Goal: Information Seeking & Learning: Learn about a topic

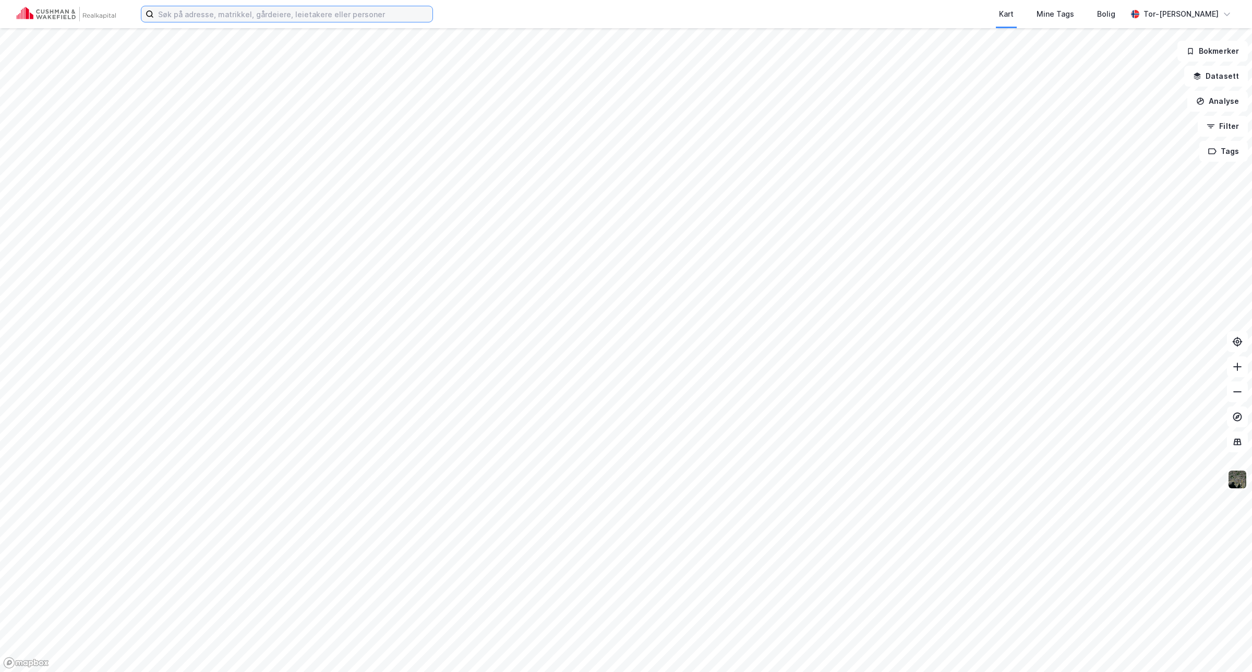
click at [202, 14] on input at bounding box center [293, 14] width 279 height 16
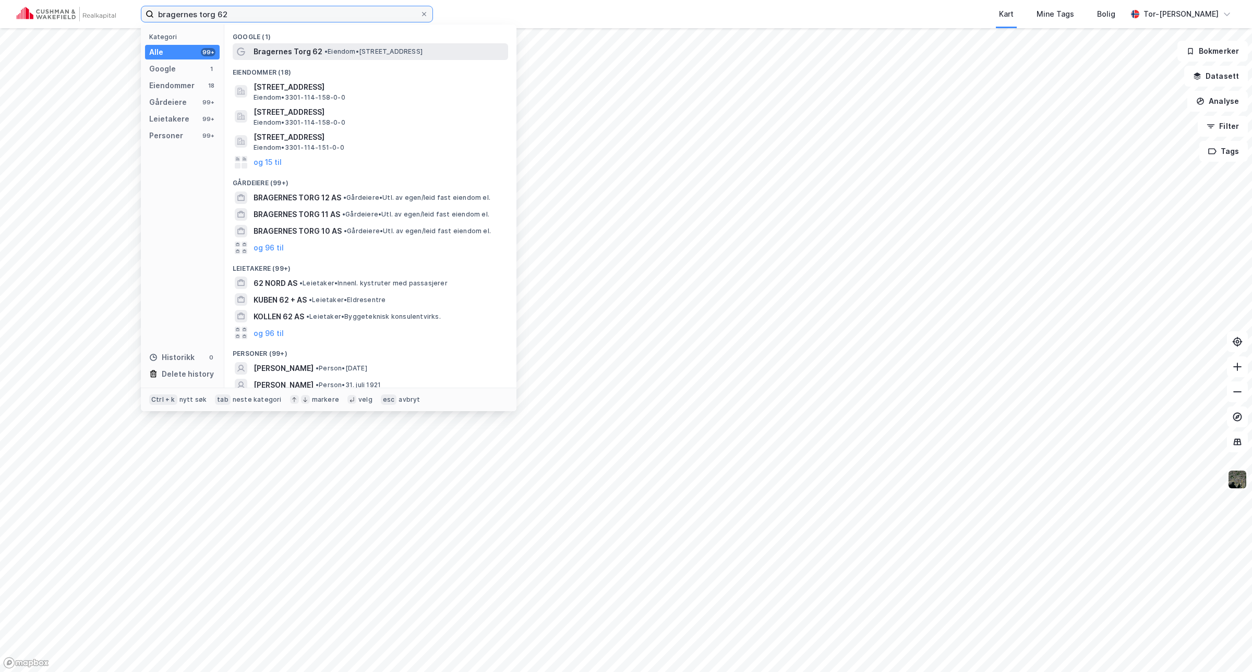
type input "bragernes torg 62"
click at [348, 51] on span "• Eiendom • [STREET_ADDRESS]" at bounding box center [374, 51] width 98 height 8
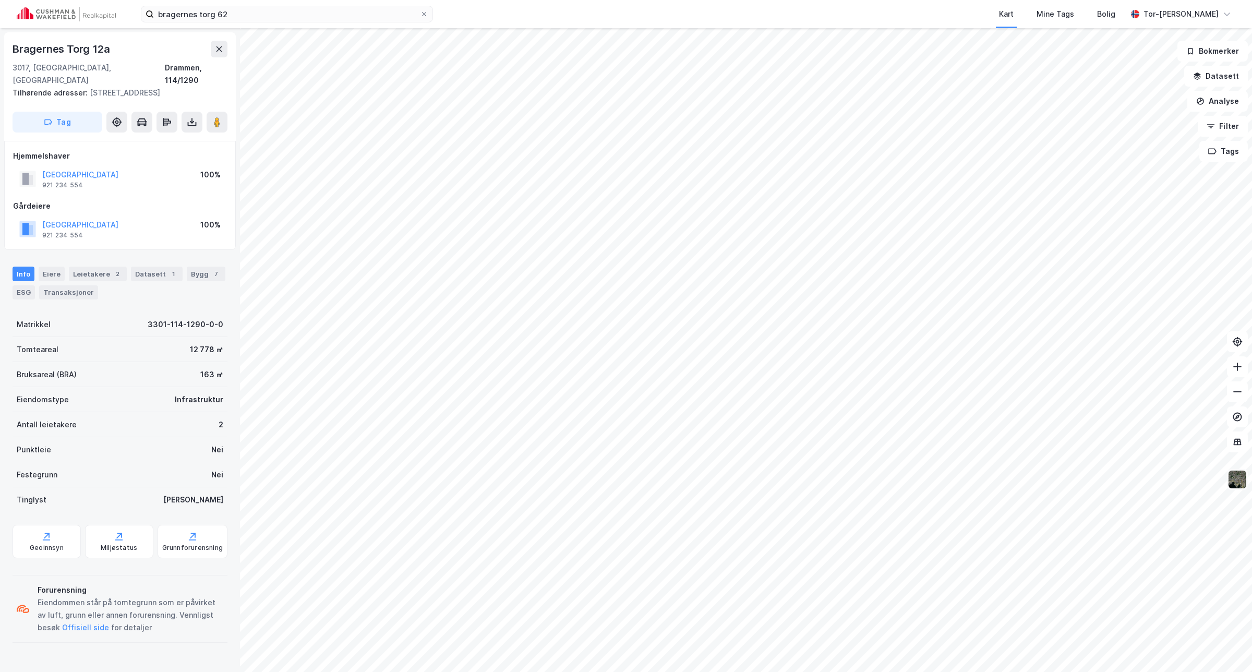
click at [1240, 476] on img at bounding box center [1238, 480] width 20 height 20
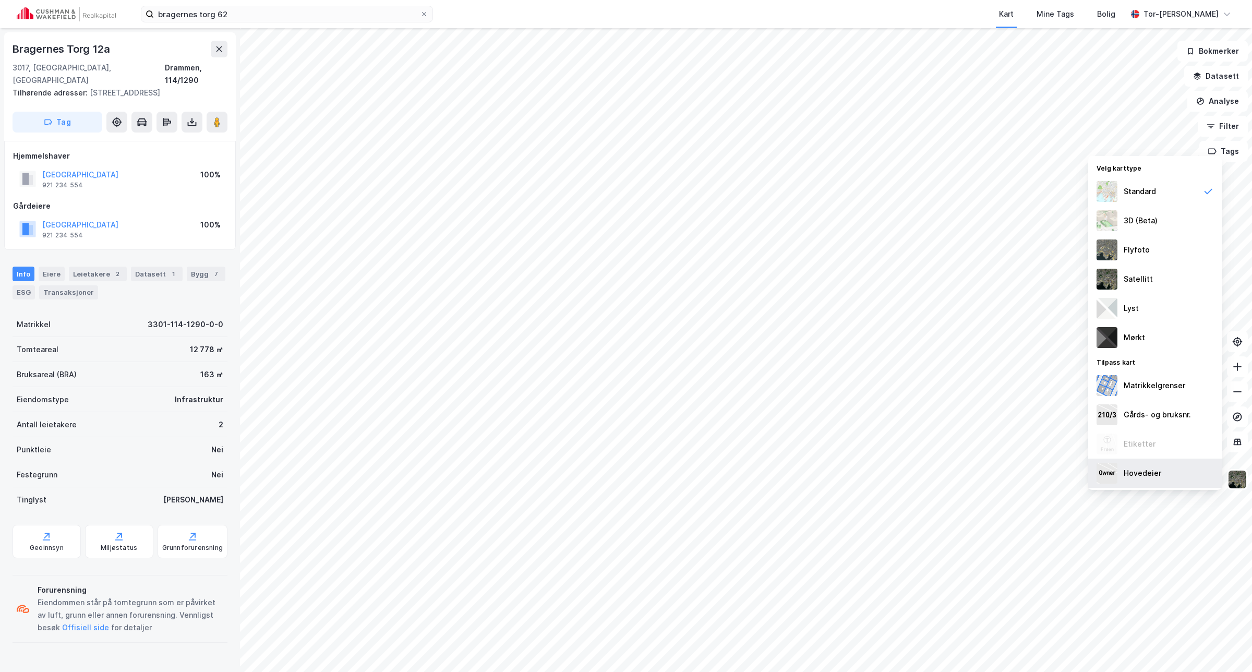
click at [1159, 474] on div "Hovedeier" at bounding box center [1143, 473] width 38 height 13
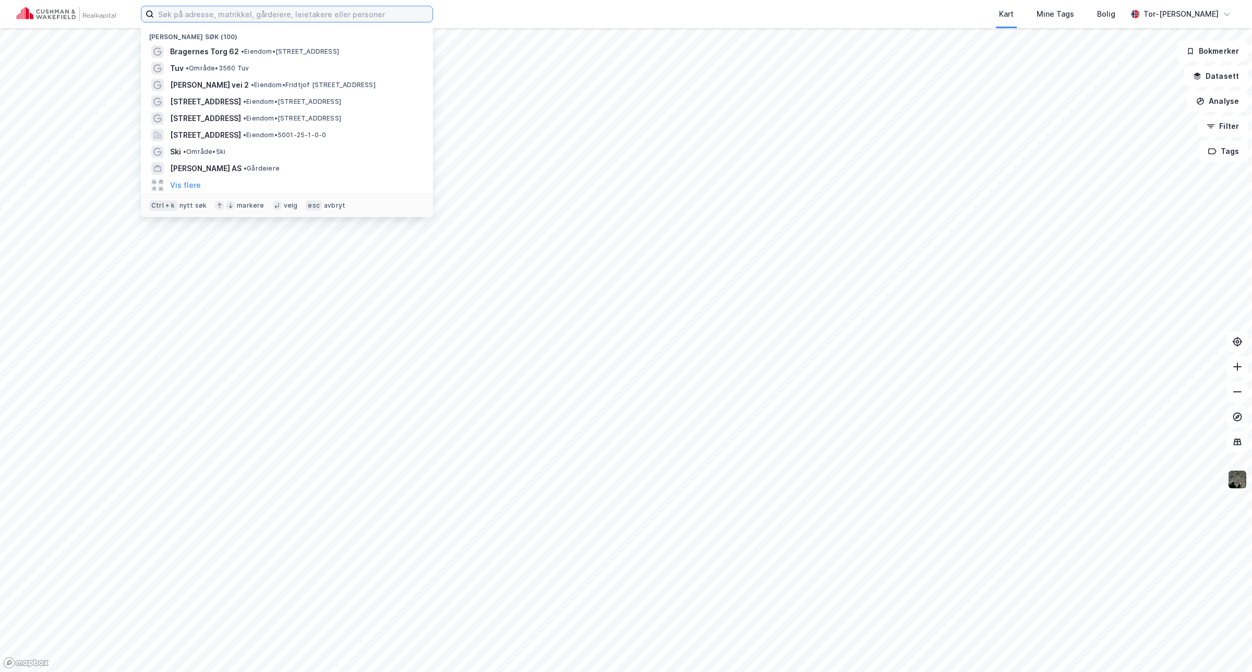
click at [229, 16] on input at bounding box center [293, 14] width 279 height 16
click at [202, 13] on input at bounding box center [293, 14] width 279 height 16
paste input "Thorn Dønhaugs vei 99"
type input "Thorn Dønhaugs vei 99"
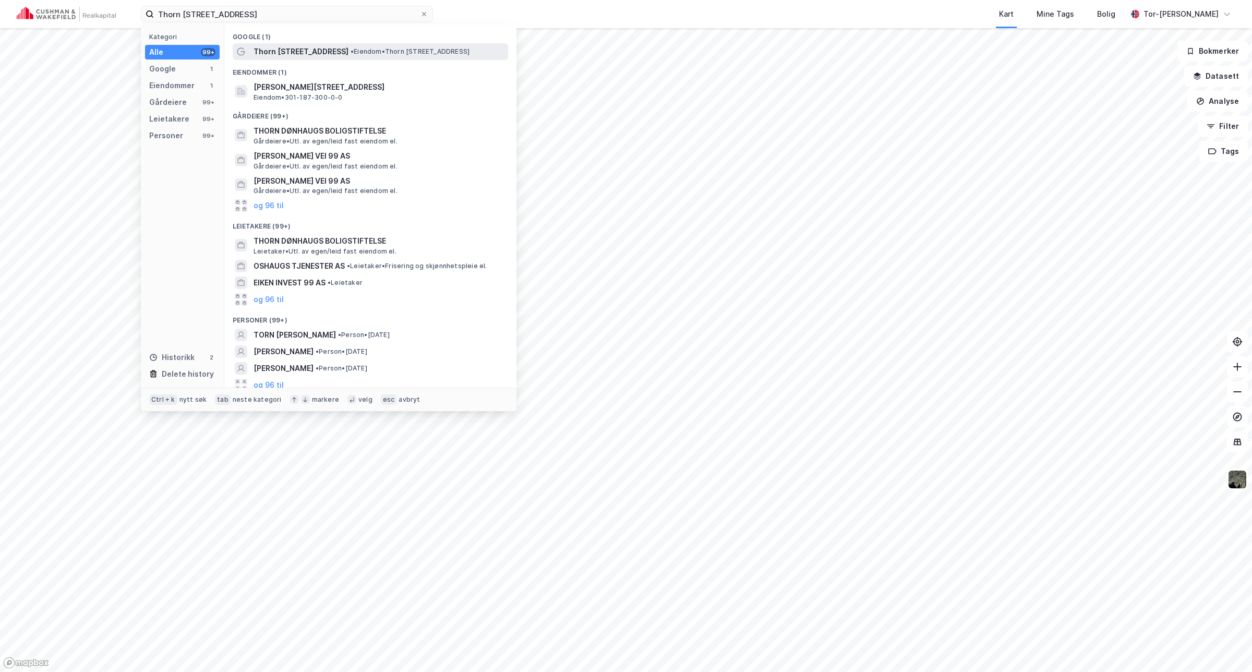
click at [326, 52] on span "Thorn Dønhaugs vei 99" at bounding box center [301, 51] width 95 height 13
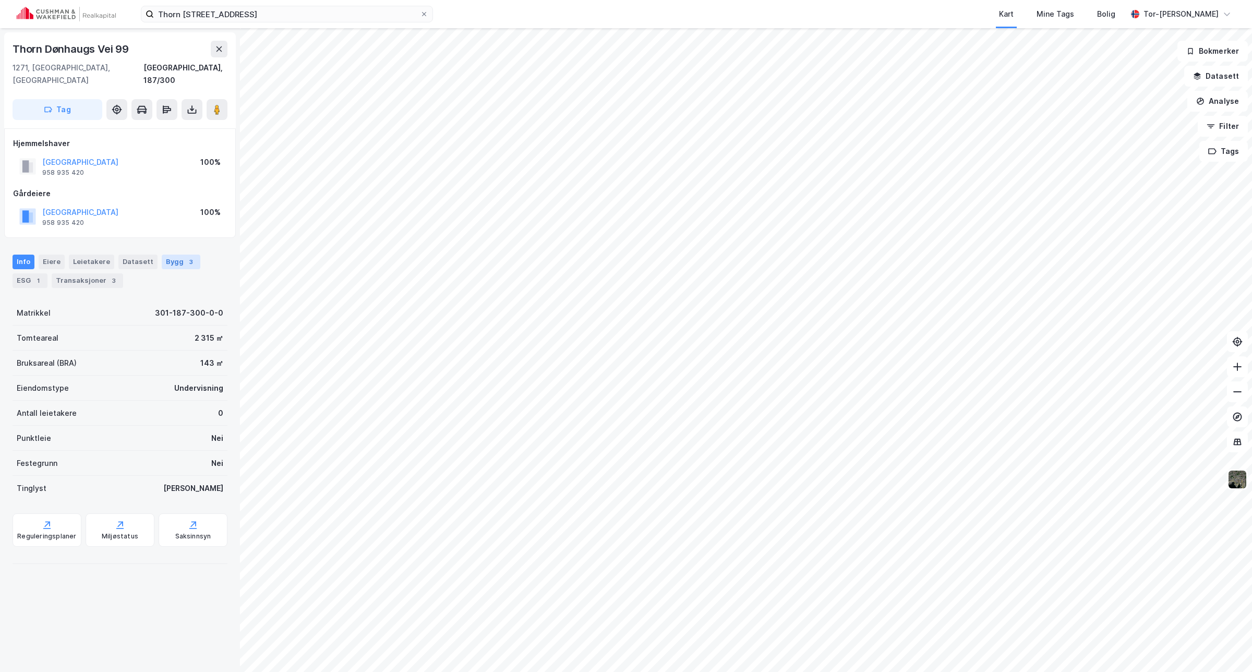
click at [164, 255] on div "Bygg 3" at bounding box center [181, 262] width 39 height 15
